Goal: Task Accomplishment & Management: Complete application form

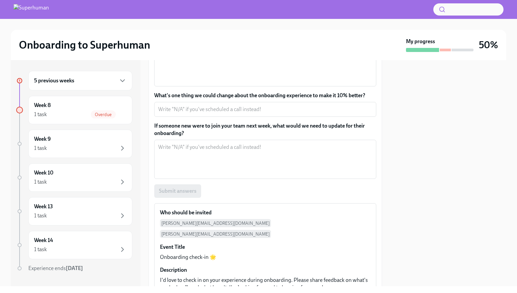
scroll to position [152, 0]
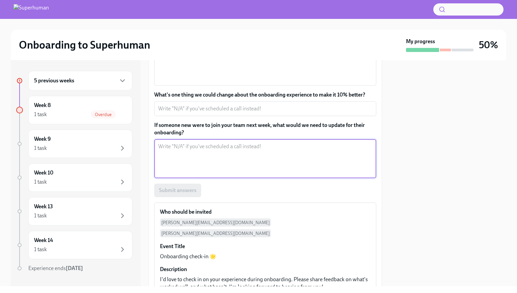
click at [294, 154] on textarea "If someone new were to join your team next week, what would we need to update f…" at bounding box center [265, 158] width 214 height 32
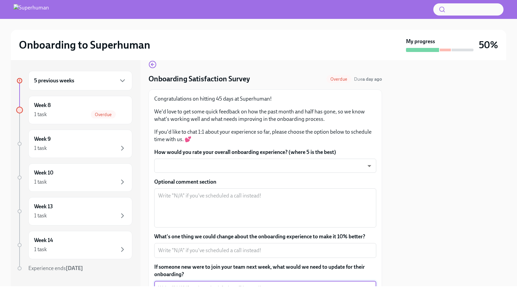
scroll to position [10, 0]
click at [290, 158] on div "How would you rate your overall onboarding experience? (where 5 is the best) ​ ​" at bounding box center [265, 161] width 222 height 24
click at [287, 167] on body "Onboarding to Superhuman My progress 50% 5 previous weeks Week 8 1 task Overdue…" at bounding box center [258, 146] width 517 height 293
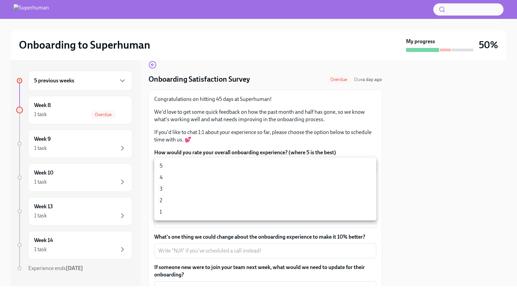
drag, startPoint x: 268, startPoint y: 183, endPoint x: 266, endPoint y: 176, distance: 7.8
click at [266, 176] on ul "5 4 3 2 1" at bounding box center [265, 189] width 222 height 63
click at [266, 176] on li "4" at bounding box center [265, 177] width 222 height 11
type input "Ku28VNYnA"
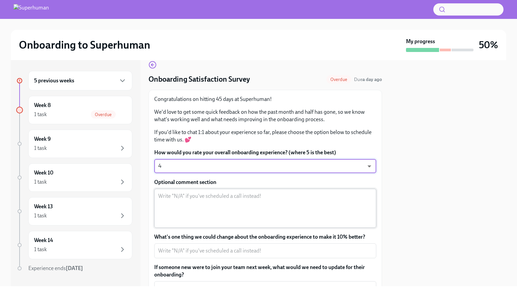
click at [252, 204] on textarea "Optional comment section" at bounding box center [265, 208] width 214 height 32
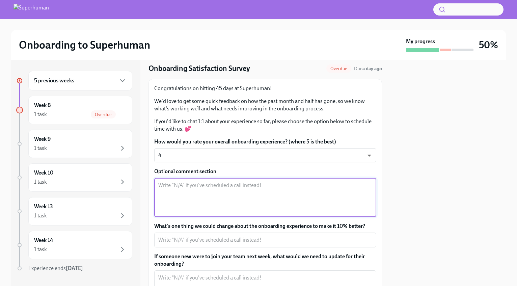
scroll to position [26, 0]
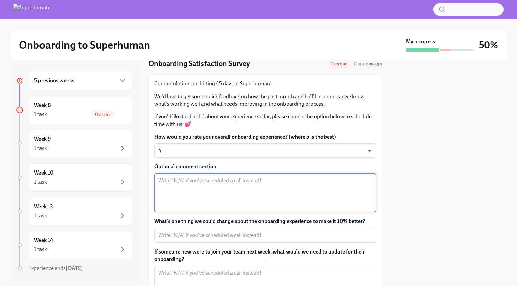
click at [218, 187] on textarea "Optional comment section" at bounding box center [265, 192] width 214 height 32
drag, startPoint x: 206, startPoint y: 179, endPoint x: 274, endPoint y: 181, distance: 68.2
click at [274, 181] on textarea "Generally very good. We could probably have" at bounding box center [265, 192] width 214 height 32
click at [309, 180] on textarea "Generally very good. I could have been more proactive in using my Buddy" at bounding box center [265, 192] width 214 height 32
click at [353, 183] on textarea "Generally very good. I could have been more proactive in using my onboarding Bu…" at bounding box center [265, 192] width 214 height 32
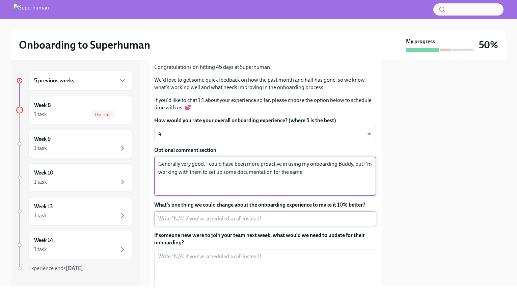
scroll to position [50, 0]
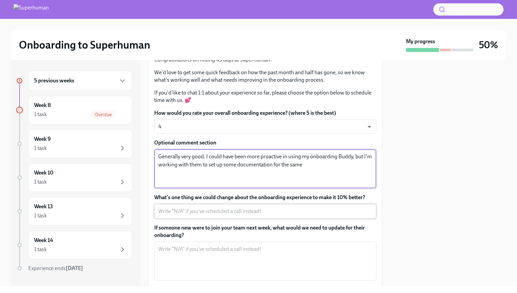
type textarea "Generally very good. I could have been more proactive in using my onboarding Bu…"
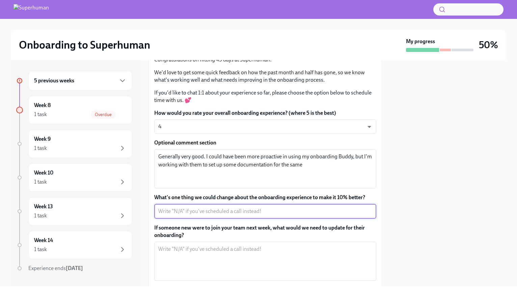
click at [319, 210] on textarea "What's one thing we could change about the onboarding experience to make it 10%…" at bounding box center [265, 211] width 214 height 8
click at [256, 261] on textarea "If someone new were to join your team next week, what would we need to update f…" at bounding box center [265, 261] width 214 height 32
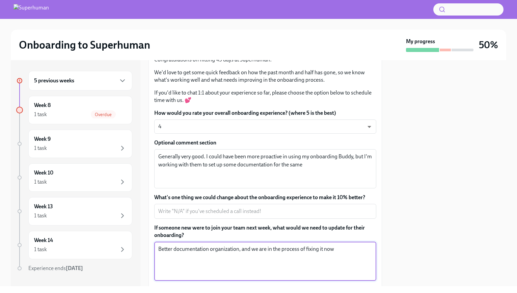
click at [338, 247] on textarea "Better documentation organization, and we are in the process of fixing it now" at bounding box center [265, 261] width 214 height 32
type textarea "Better documentation organization, and we are in the process of fixing it now :)"
click at [266, 211] on textarea "What's one thing we could change about the onboarding experience to make it 10%…" at bounding box center [265, 211] width 214 height 8
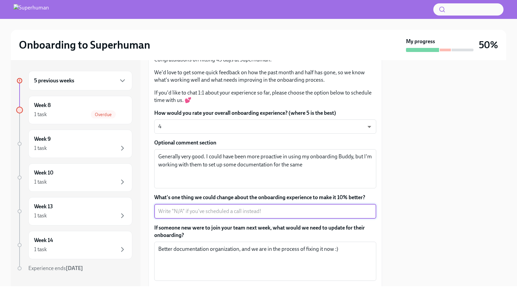
click at [266, 209] on textarea "What's one thing we could change about the onboarding experience to make it 10%…" at bounding box center [265, 211] width 214 height 8
type textarea "t"
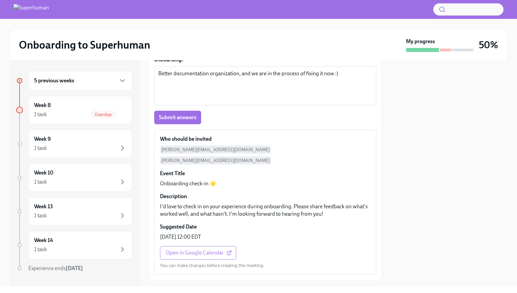
scroll to position [237, 0]
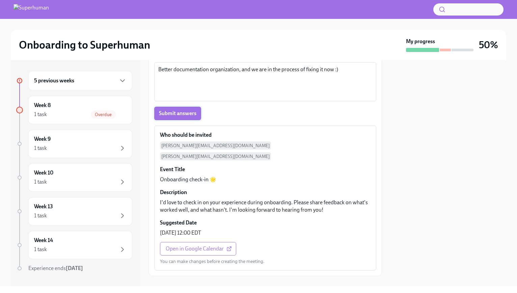
type textarea "This is more personal, but every eng hire should have a small task to fix and p…"
click at [186, 114] on span "Submit answers" at bounding box center [177, 113] width 37 height 7
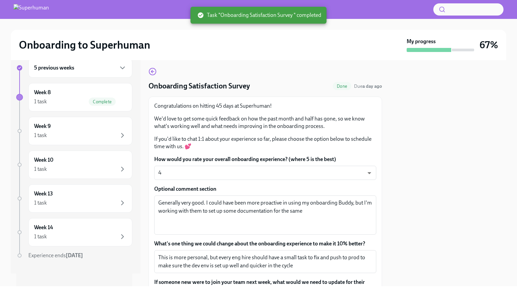
scroll to position [4, 0]
